Goal: Task Accomplishment & Management: Complete application form

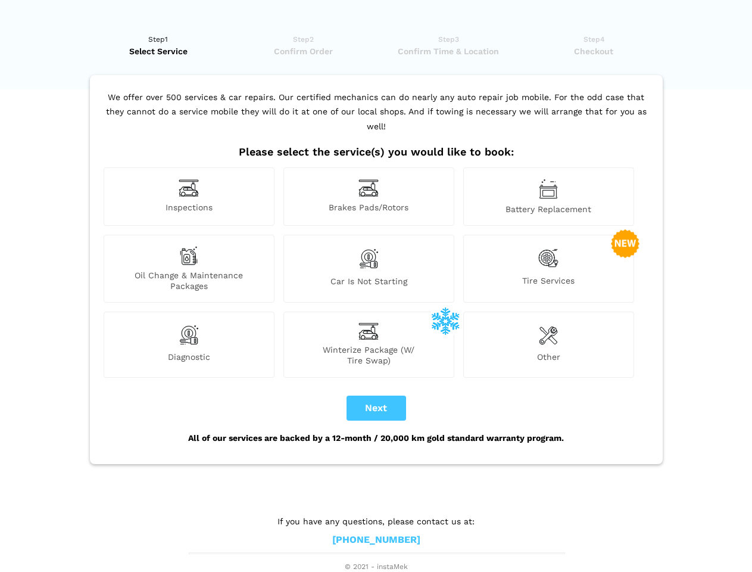
scroll to position [9, 0]
click at [189, 196] on img at bounding box center [189, 188] width 20 height 18
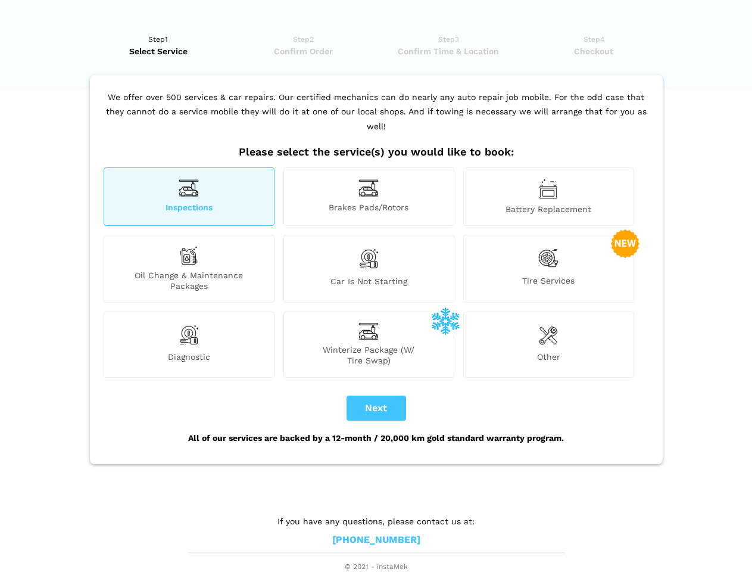
click at [369, 196] on img at bounding box center [368, 188] width 20 height 18
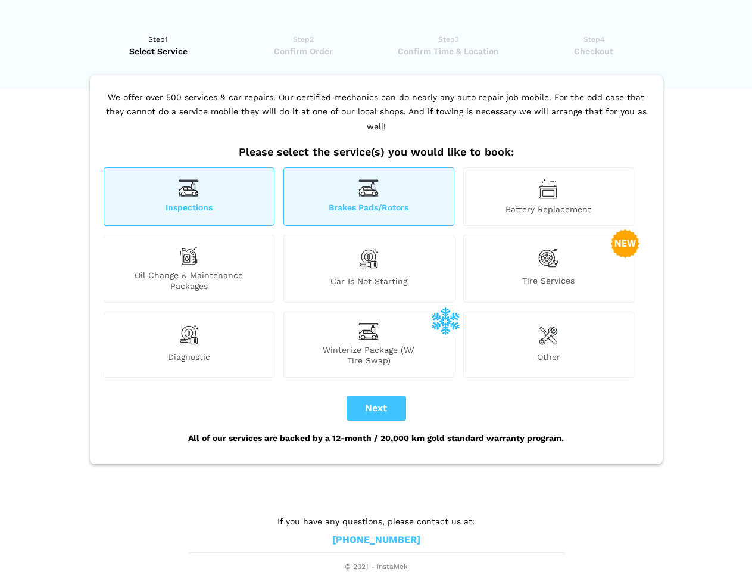
click at [548, 196] on img at bounding box center [548, 189] width 19 height 20
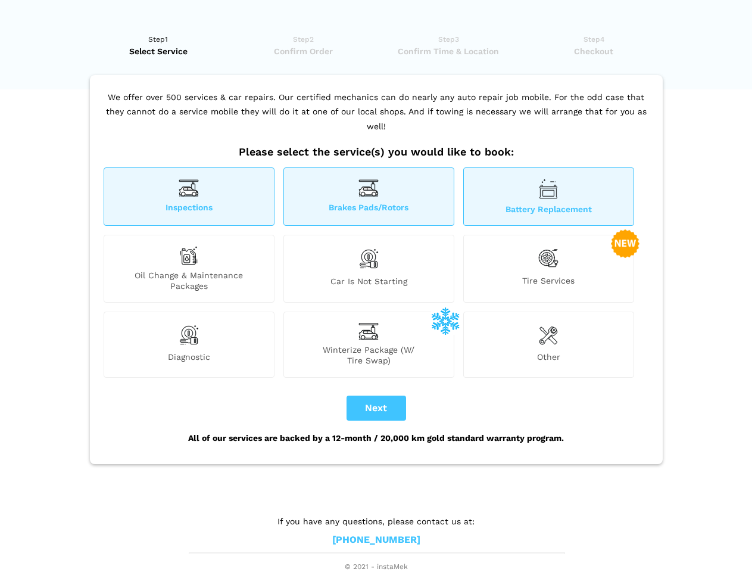
click at [189, 269] on div "Oil Change & Maintenance Packages" at bounding box center [189, 269] width 171 height 68
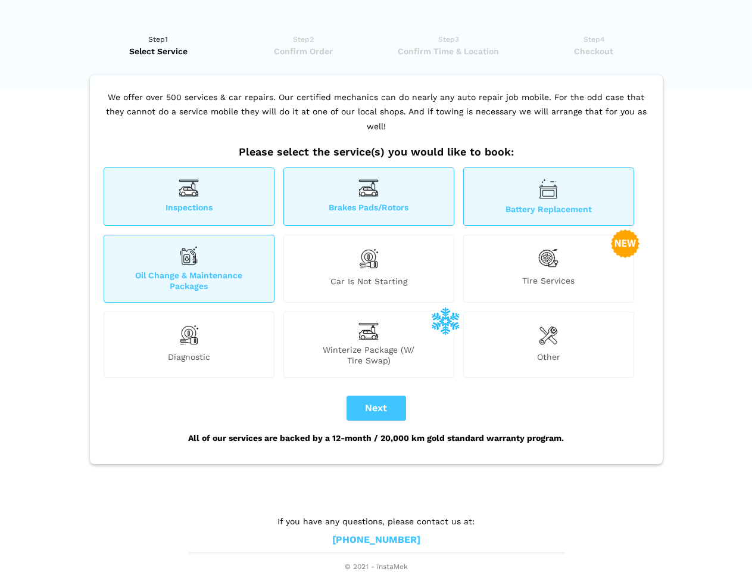
click at [369, 269] on img at bounding box center [368, 258] width 20 height 25
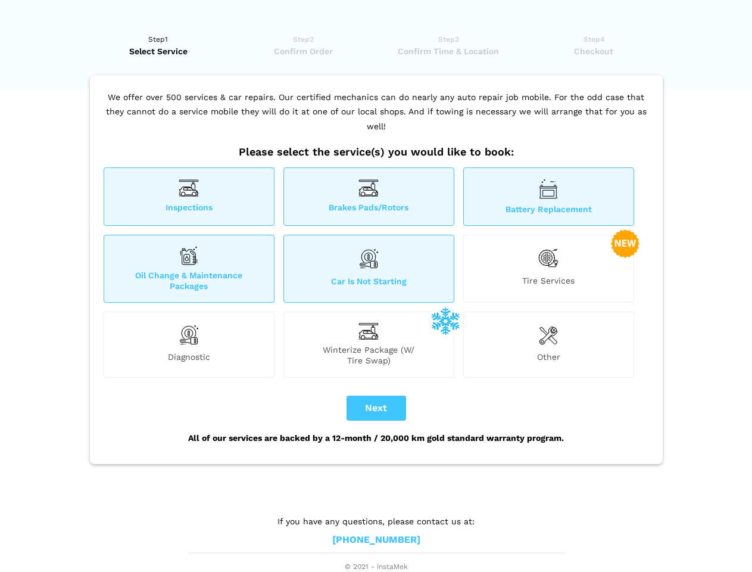
click at [548, 269] on img at bounding box center [548, 258] width 20 height 24
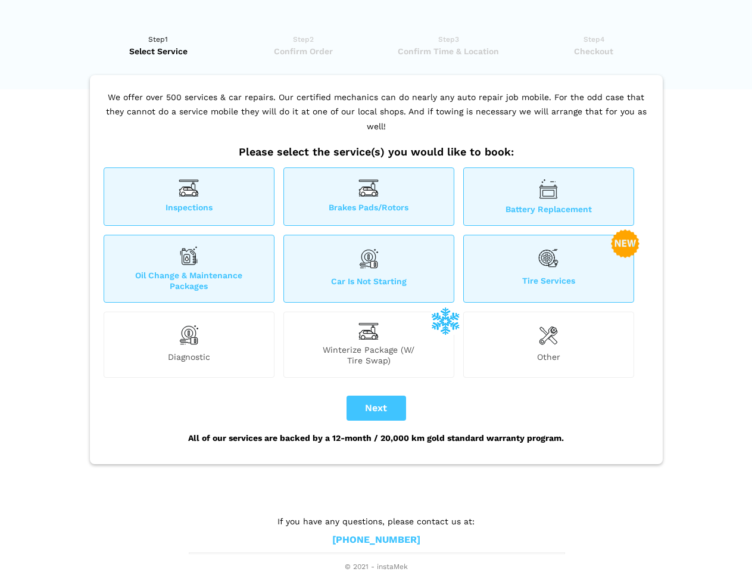
click at [189, 344] on img at bounding box center [189, 335] width 20 height 24
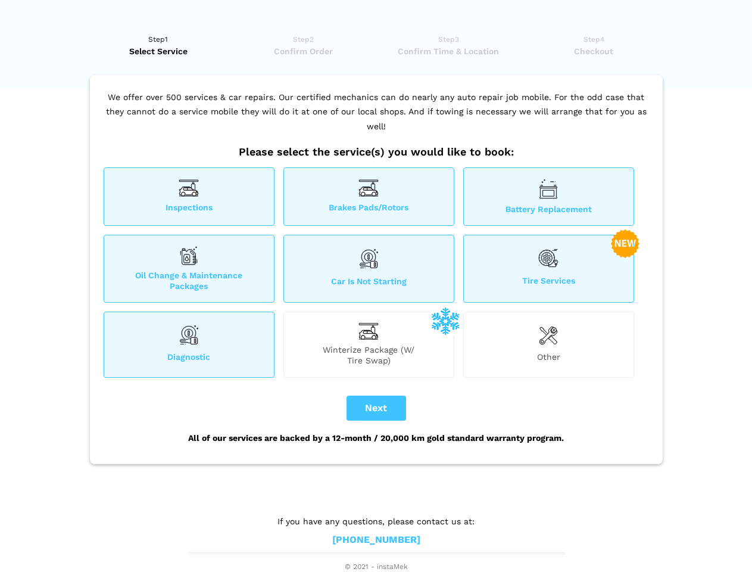
click at [369, 344] on span "Winterize Package (W/ Tire Swap)" at bounding box center [369, 354] width 170 height 21
click at [548, 344] on img at bounding box center [548, 335] width 19 height 24
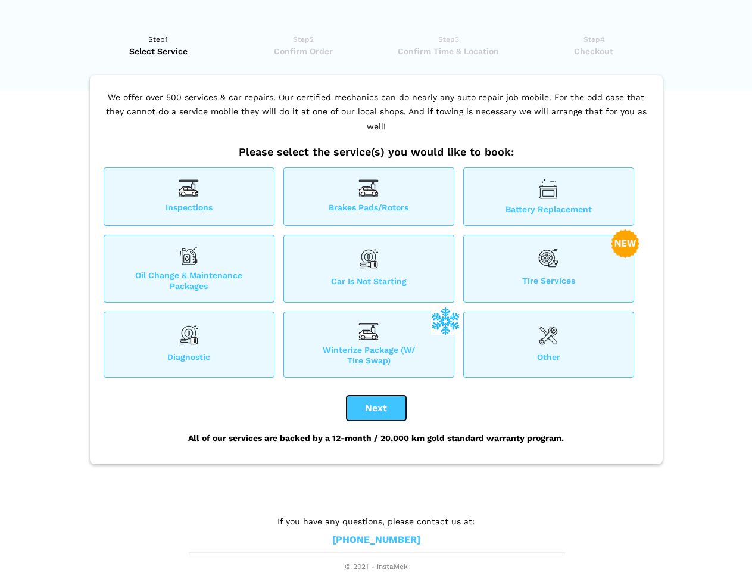
click at [376, 408] on button "Next" at bounding box center [377, 407] width 60 height 25
checkbox input "true"
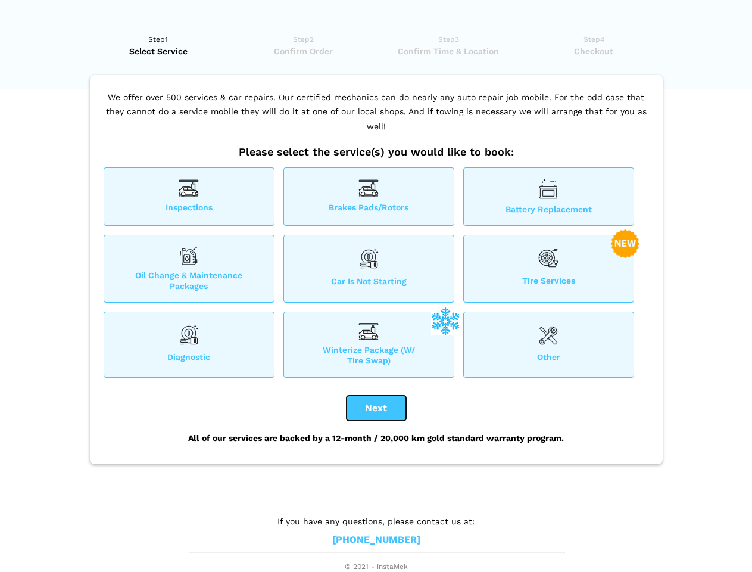
checkbox input "true"
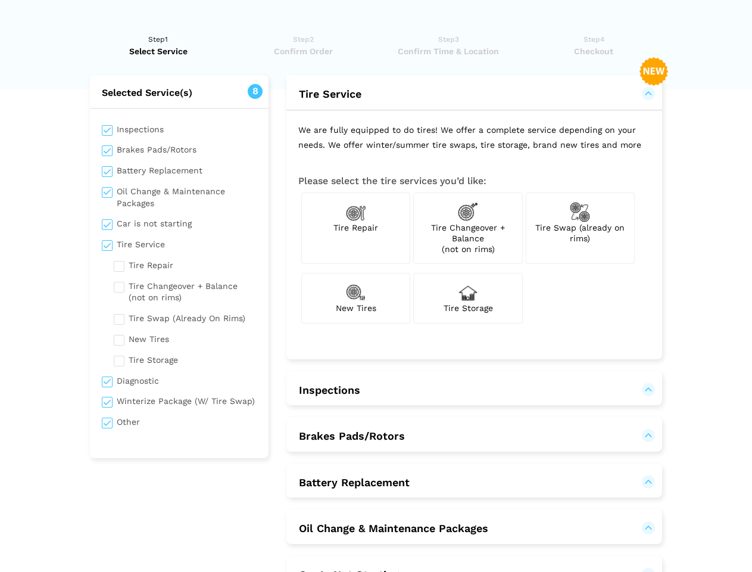
scroll to position [0, 0]
